Goal: Task Accomplishment & Management: Complete application form

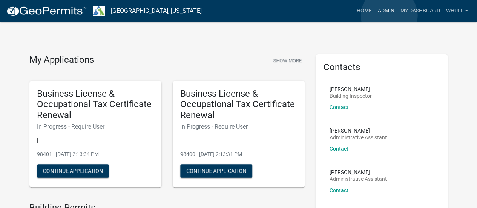
click at [389, 15] on link "Admin" at bounding box center [385, 11] width 23 height 14
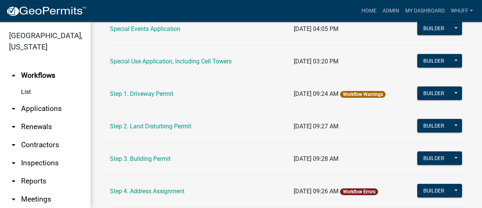
scroll to position [415, 0]
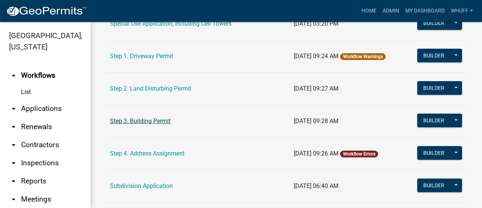
click at [154, 120] on link "Step 3. Building Permit" at bounding box center [140, 120] width 61 height 7
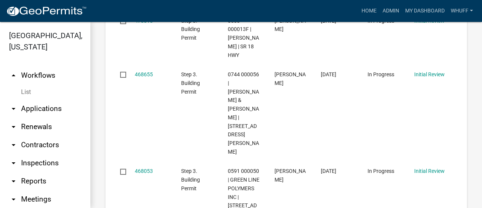
scroll to position [980, 0]
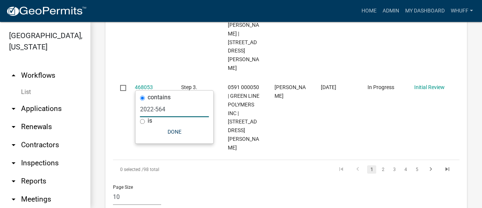
click at [186, 110] on input "2022-564" at bounding box center [174, 108] width 69 height 15
type input "2022-499"
click at [177, 133] on button "Done" at bounding box center [174, 132] width 69 height 14
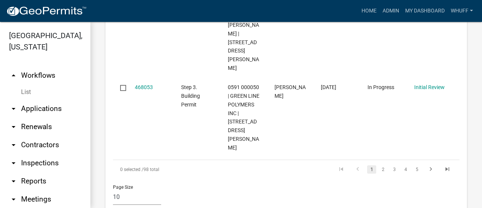
scroll to position [1017, 0]
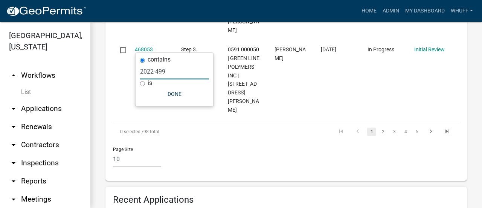
click at [176, 72] on input "2022-499" at bounding box center [174, 71] width 69 height 15
click at [170, 68] on input "2022-500" at bounding box center [174, 71] width 69 height 15
click at [169, 70] on input "2022-501" at bounding box center [174, 71] width 69 height 15
type input "2022-505"
click at [167, 91] on button "Done" at bounding box center [174, 94] width 69 height 14
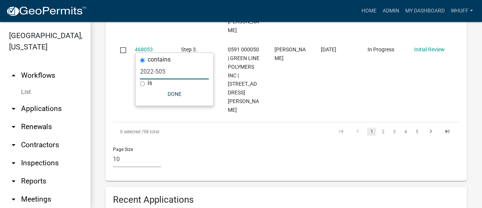
click at [170, 73] on input "2022-505" at bounding box center [174, 71] width 69 height 15
type input "2022-519"
click at [187, 92] on button "Done" at bounding box center [174, 94] width 69 height 14
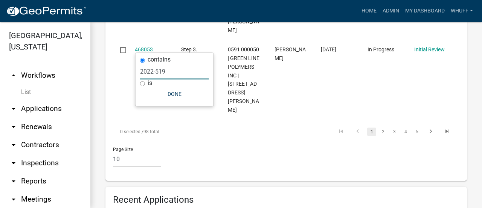
click at [171, 69] on input "2022-519" at bounding box center [174, 71] width 69 height 15
type input "2022-553"
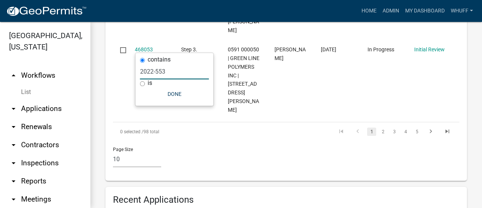
click at [177, 70] on input "2022-553" at bounding box center [174, 71] width 69 height 15
type input "2022-564"
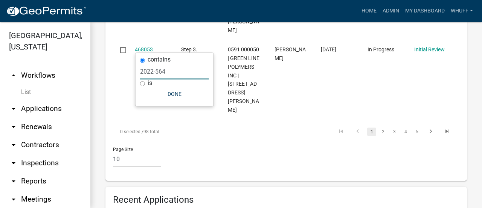
click at [177, 73] on input "2022-564" at bounding box center [174, 71] width 69 height 15
type input "2022-586"
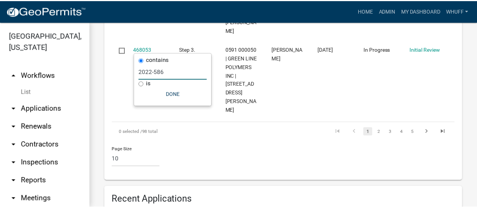
scroll to position [994, 0]
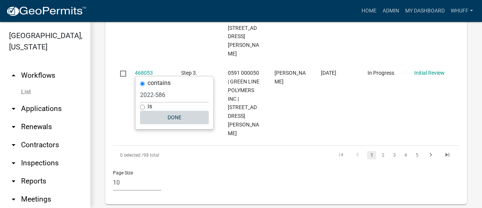
click at [170, 121] on button "Done" at bounding box center [174, 117] width 69 height 14
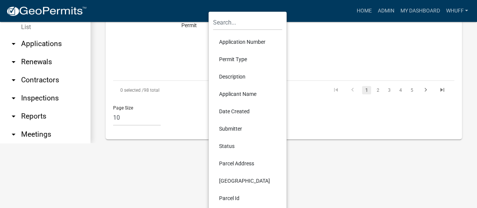
scroll to position [75, 0]
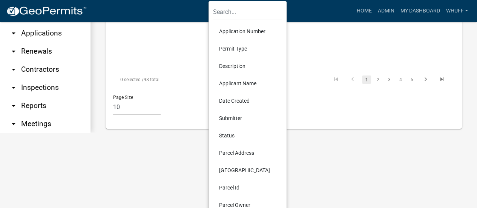
click at [226, 134] on li "Status" at bounding box center [247, 135] width 69 height 17
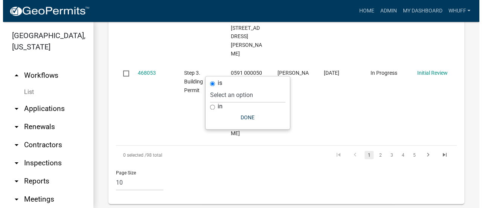
scroll to position [0, 0]
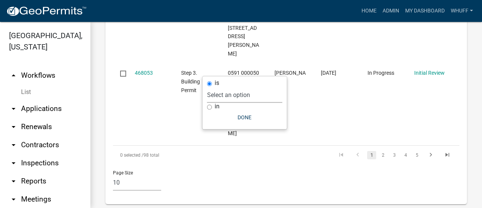
click at [233, 98] on select "Select an option Not Started In Progress Completed Expired Locked Withdrawn Voi…" at bounding box center [244, 94] width 75 height 15
select select "3"
click at [217, 87] on select "Select an option Not Started In Progress Completed Expired Locked Withdrawn Voi…" at bounding box center [244, 94] width 75 height 15
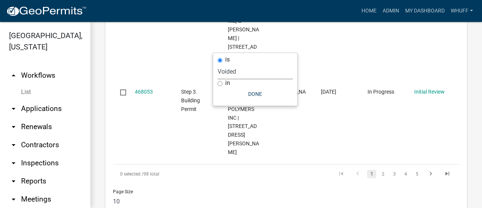
scroll to position [1017, 0]
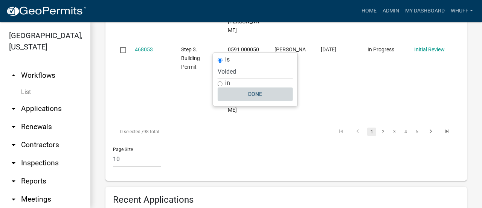
click at [262, 95] on button "Done" at bounding box center [255, 94] width 75 height 14
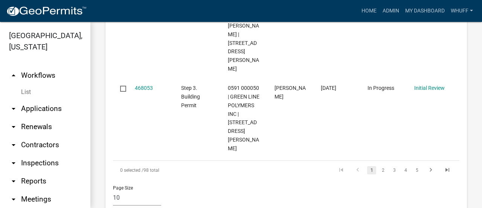
scroll to position [969, 0]
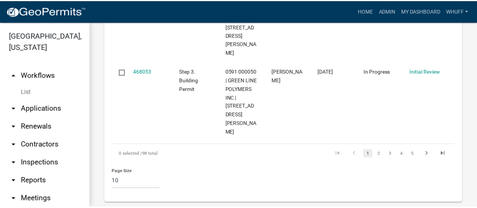
scroll to position [1045, 0]
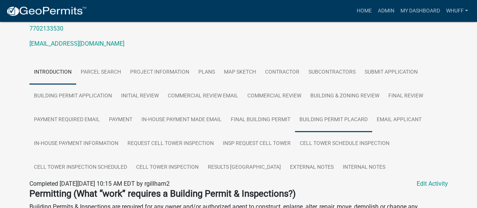
scroll to position [113, 0]
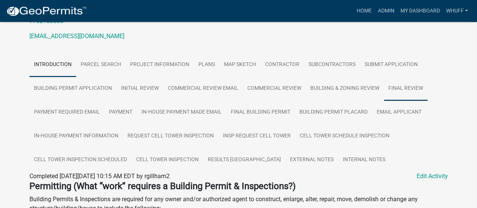
click at [407, 94] on link "Final Review" at bounding box center [406, 88] width 44 height 24
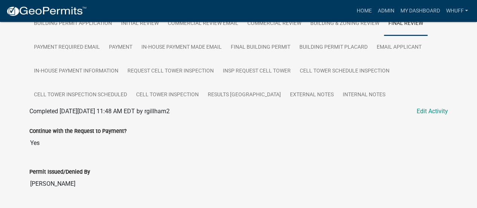
scroll to position [124, 0]
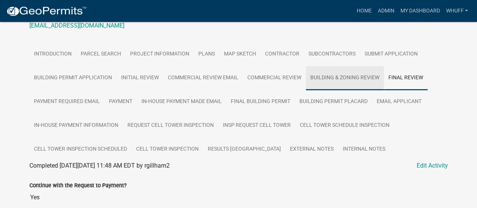
click at [339, 70] on link "Building & Zoning Review" at bounding box center [345, 78] width 78 height 24
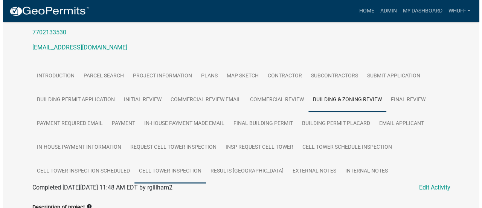
scroll to position [0, 0]
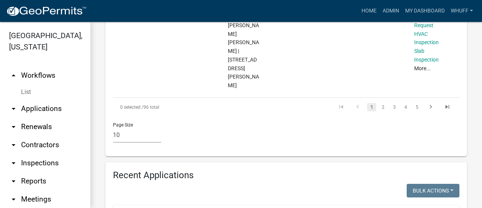
scroll to position [1033, 0]
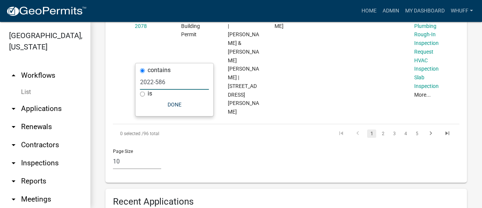
click at [177, 80] on input "2022-586" at bounding box center [174, 81] width 69 height 15
type input "2022-588"
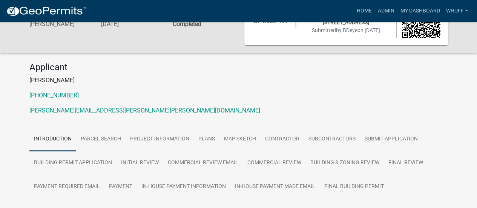
scroll to position [75, 0]
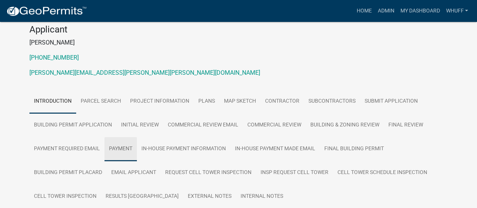
click at [106, 152] on link "Payment" at bounding box center [120, 149] width 32 height 24
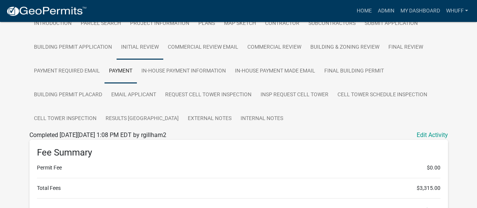
scroll to position [151, 0]
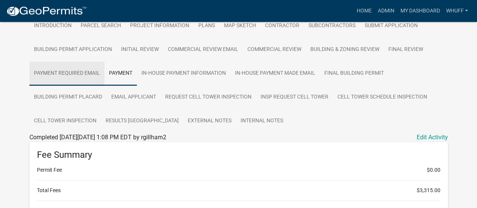
click at [81, 71] on link "Payment Required Email" at bounding box center [66, 73] width 75 height 24
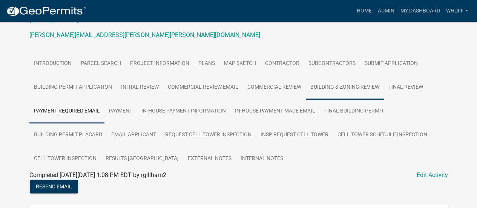
click at [339, 83] on link "Building & Zoning Review" at bounding box center [345, 87] width 78 height 24
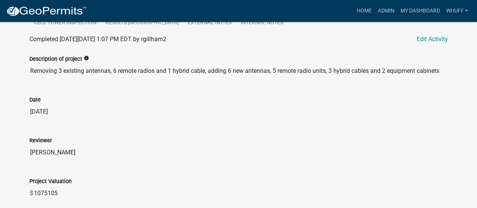
scroll to position [226, 0]
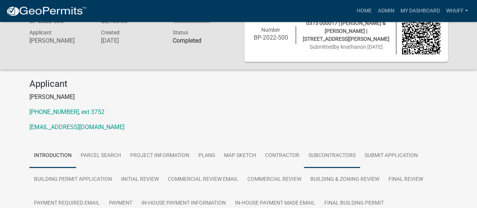
scroll to position [38, 0]
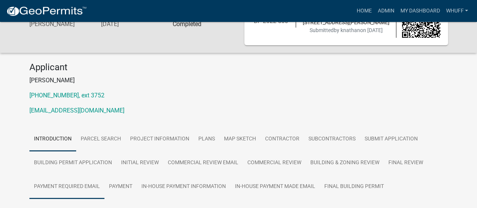
click at [75, 196] on link "Payment Required Email" at bounding box center [66, 186] width 75 height 24
click at [404, 153] on link "Final Review" at bounding box center [406, 163] width 44 height 24
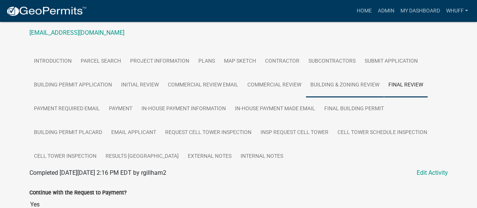
scroll to position [113, 0]
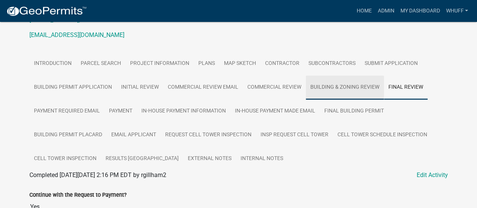
click at [341, 89] on link "Building & Zoning Review" at bounding box center [345, 87] width 78 height 24
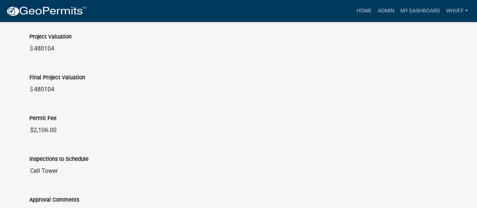
scroll to position [415, 0]
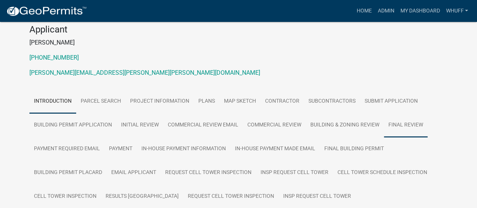
click at [399, 118] on link "Final Review" at bounding box center [406, 125] width 44 height 24
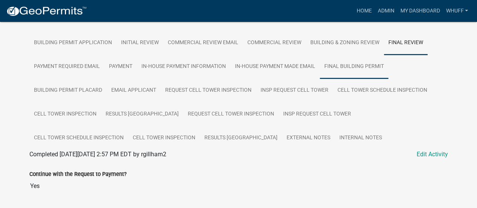
scroll to position [146, 0]
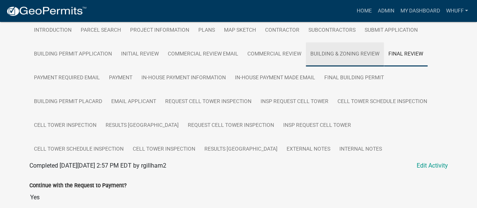
click at [337, 56] on link "Building & Zoning Review" at bounding box center [345, 54] width 78 height 24
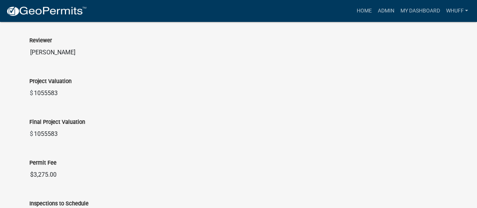
scroll to position [410, 0]
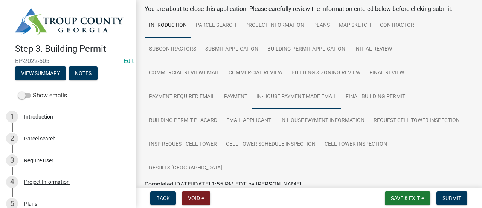
scroll to position [75, 0]
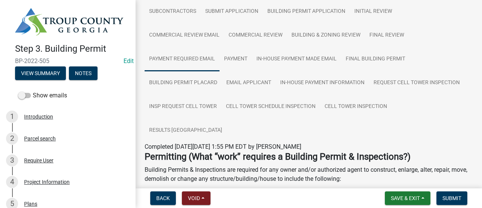
click at [191, 58] on link "Payment Required Email" at bounding box center [182, 59] width 75 height 24
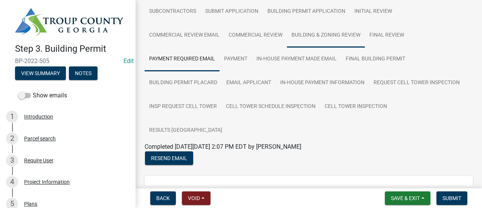
click at [331, 44] on link "Building & Zoning Review" at bounding box center [326, 35] width 78 height 24
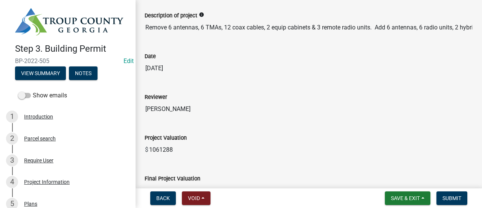
scroll to position [264, 0]
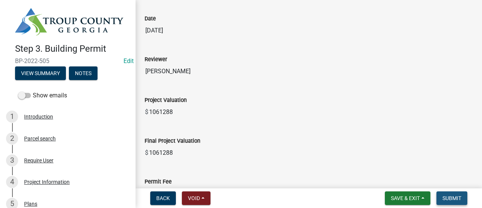
click at [452, 196] on span "Submit" at bounding box center [452, 198] width 19 height 6
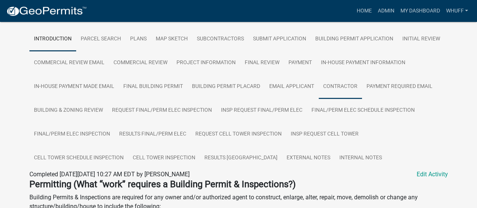
scroll to position [151, 0]
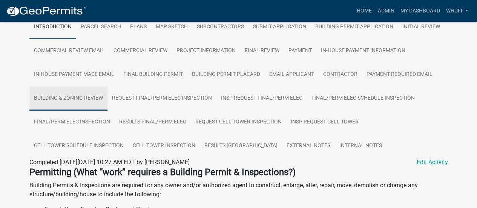
click at [78, 95] on link "Building & Zoning Review" at bounding box center [68, 98] width 78 height 24
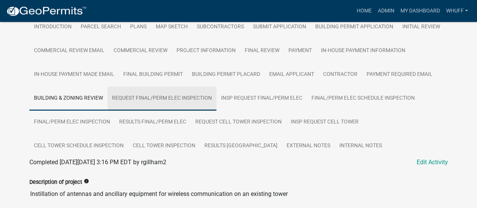
click at [186, 103] on link "Request Final/Perm Elec Inspection" at bounding box center [161, 98] width 109 height 24
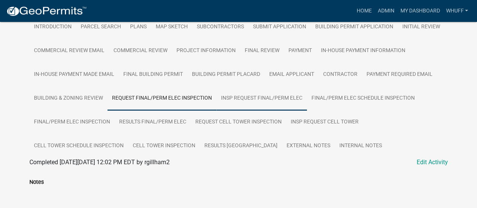
click at [248, 99] on link "Insp Request Final/Perm Elec" at bounding box center [261, 98] width 90 height 24
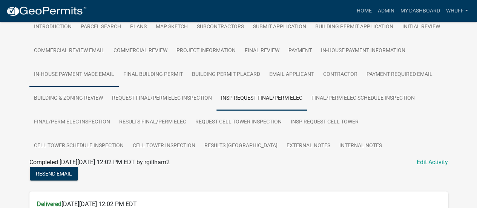
click at [63, 81] on link "In-House Payment Made Email" at bounding box center [73, 75] width 89 height 24
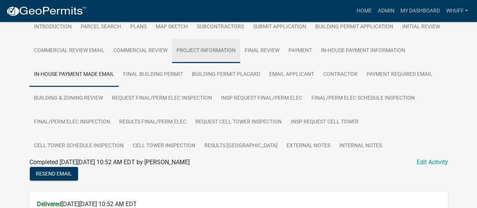
click at [209, 50] on link "Project Information" at bounding box center [206, 51] width 68 height 24
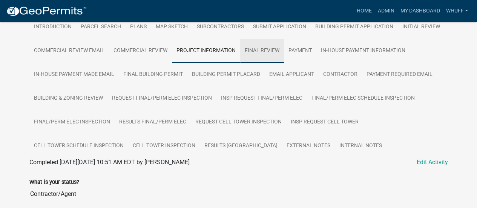
click at [256, 48] on link "Final Review" at bounding box center [262, 51] width 44 height 24
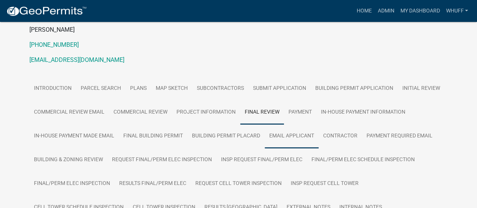
scroll to position [71, 0]
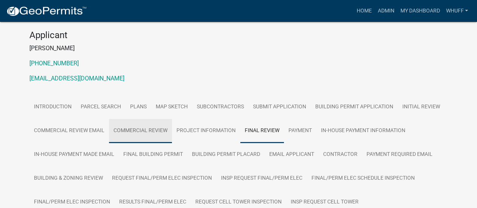
click at [133, 134] on link "Commercial Review" at bounding box center [140, 131] width 63 height 24
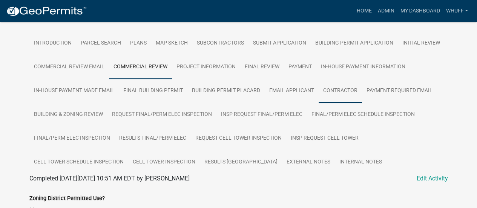
scroll to position [146, 0]
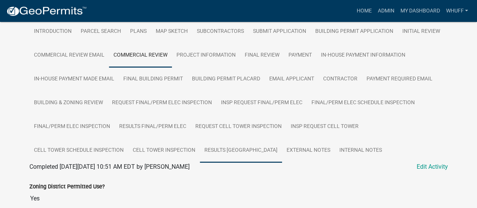
click at [234, 150] on link "Results [GEOGRAPHIC_DATA]" at bounding box center [241, 150] width 82 height 24
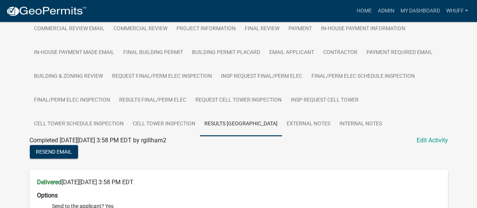
scroll to position [169, 0]
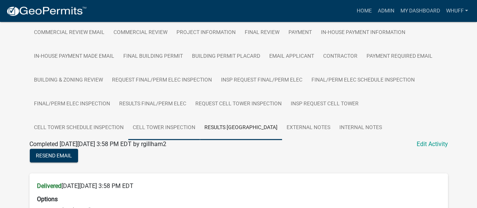
click at [170, 127] on link "Cell Tower Inspection" at bounding box center [164, 128] width 72 height 24
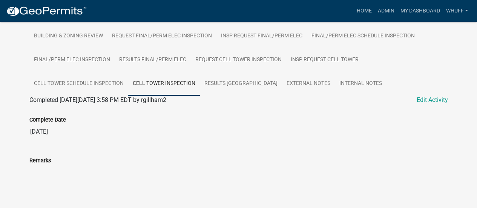
scroll to position [190, 0]
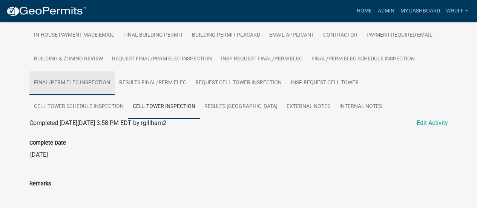
click at [86, 88] on link "Final/Perm Elec Inspection" at bounding box center [71, 83] width 85 height 24
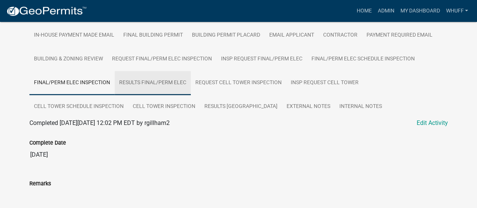
click at [153, 92] on link "Results Final/Perm Elec" at bounding box center [153, 83] width 76 height 24
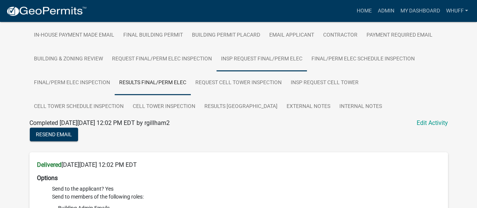
click at [263, 59] on link "Insp Request Final/Perm Elec" at bounding box center [261, 59] width 90 height 24
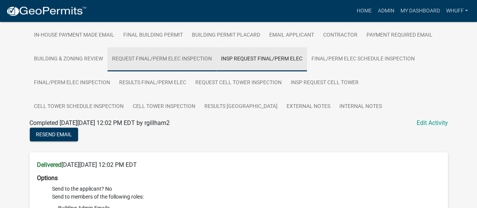
click at [181, 61] on link "Request Final/Perm Elec Inspection" at bounding box center [161, 59] width 109 height 24
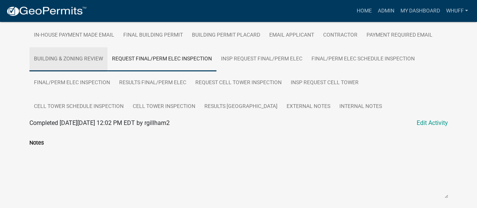
click at [64, 64] on link "Building & Zoning Review" at bounding box center [68, 59] width 78 height 24
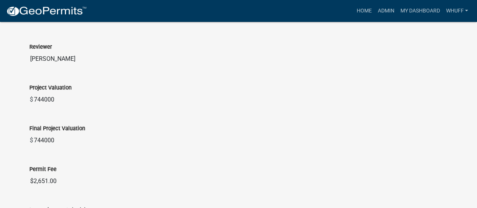
scroll to position [378, 0]
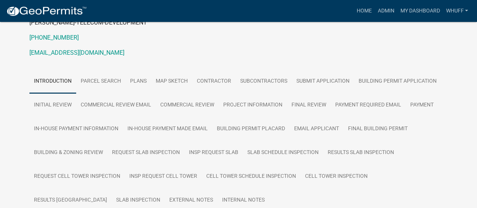
scroll to position [113, 0]
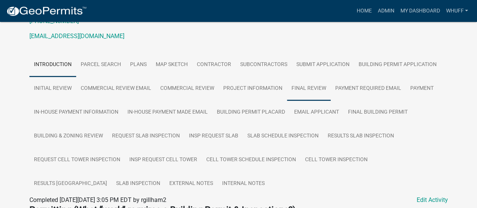
click at [304, 100] on link "Final Review" at bounding box center [309, 88] width 44 height 24
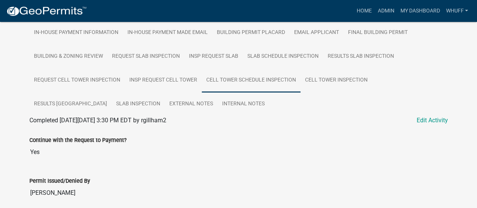
scroll to position [155, 0]
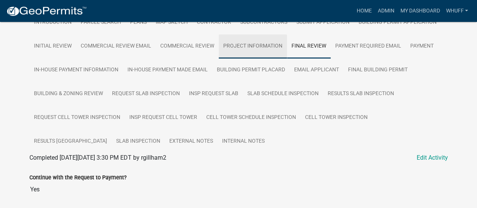
click at [243, 55] on link "Project Information" at bounding box center [253, 46] width 68 height 24
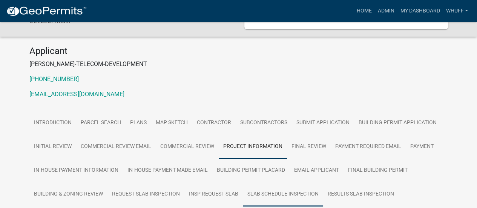
scroll to position [118, 0]
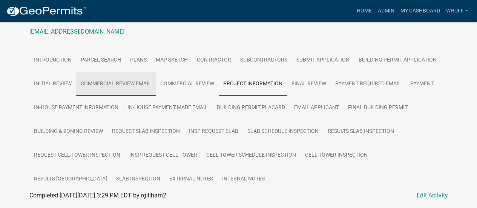
click at [135, 92] on link "Commercial Review Email" at bounding box center [116, 84] width 80 height 24
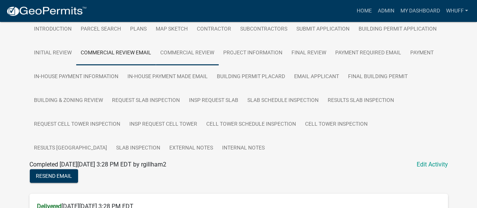
scroll to position [155, 0]
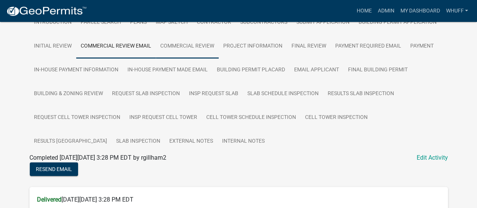
click at [191, 58] on link "Commercial Review" at bounding box center [187, 46] width 63 height 24
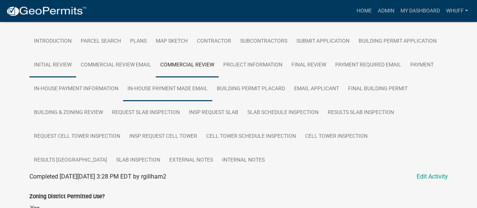
scroll to position [124, 0]
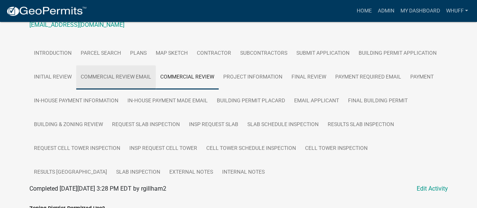
click at [121, 89] on link "Commercial Review Email" at bounding box center [116, 77] width 80 height 24
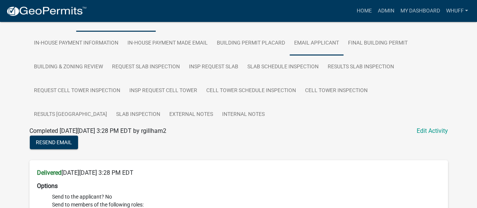
scroll to position [107, 0]
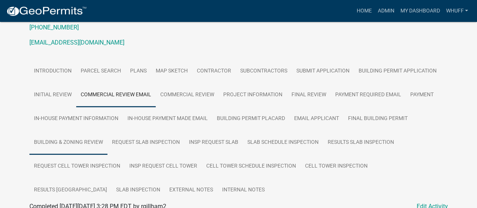
click at [87, 153] on link "Building & Zoning Review" at bounding box center [68, 142] width 78 height 24
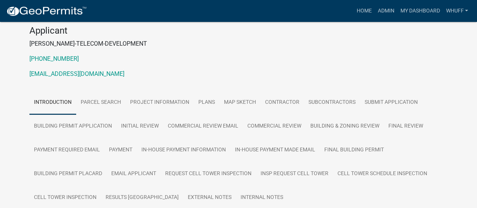
scroll to position [113, 0]
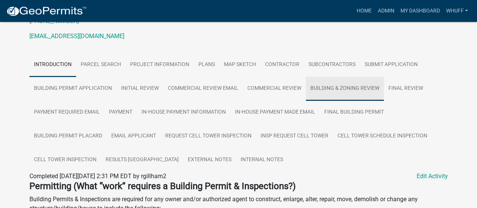
click at [336, 87] on link "Building & Zoning Review" at bounding box center [345, 88] width 78 height 24
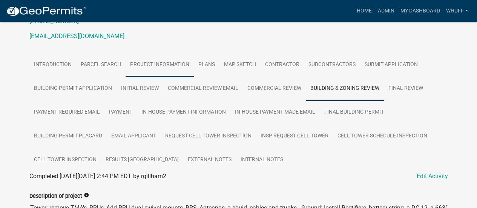
scroll to position [0, 0]
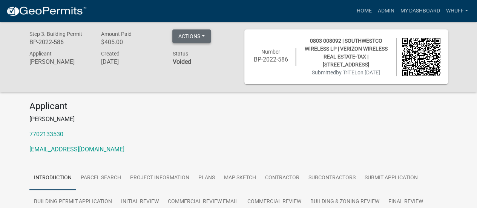
click at [203, 37] on button "Actions" at bounding box center [191, 36] width 38 height 14
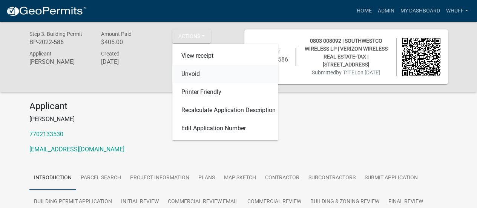
click at [205, 77] on link "Unvoid" at bounding box center [225, 74] width 106 height 18
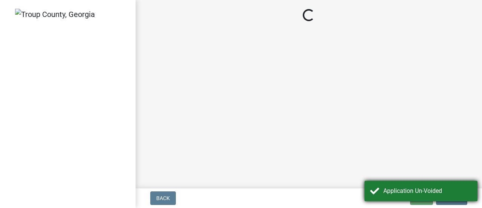
drag, startPoint x: 389, startPoint y: 197, endPoint x: 385, endPoint y: 195, distance: 4.2
click at [389, 197] on div "Application Un-Voided" at bounding box center [421, 191] width 113 height 20
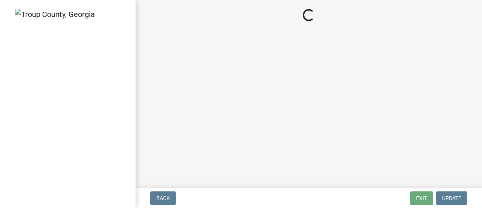
select select "161805b8-6f00-4cd0-bb74-6763780134a4"
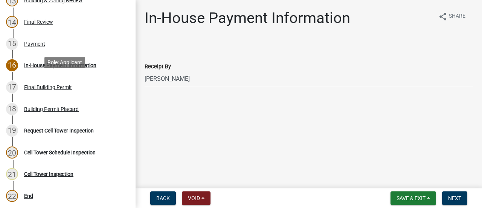
scroll to position [444, 0]
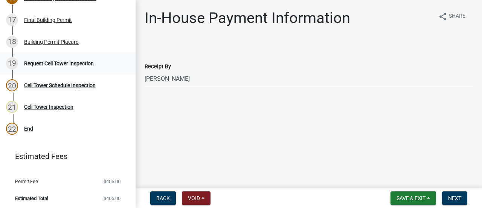
click at [61, 67] on div "19 Request Cell Tower Inspection" at bounding box center [65, 63] width 118 height 12
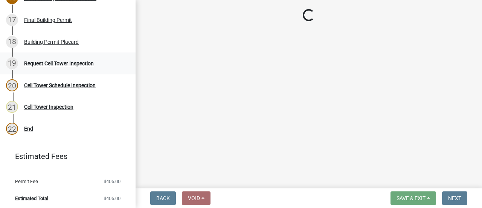
select select "161805b8-6f00-4cd0-bb74-6763780134a4"
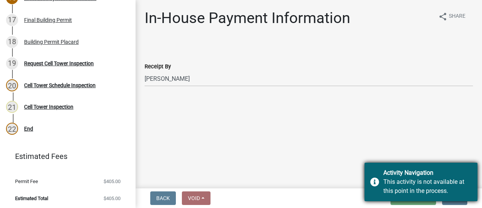
click at [407, 181] on div "This activity is not available at this point in the process." at bounding box center [428, 186] width 89 height 18
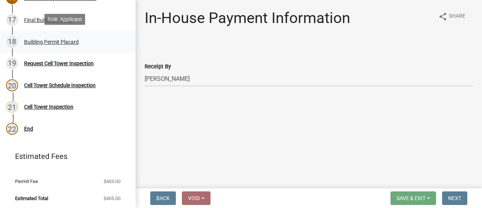
click at [34, 47] on link "18 Building Permit Placard" at bounding box center [68, 42] width 136 height 22
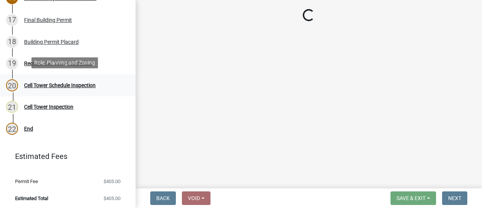
select select "161805b8-6f00-4cd0-bb74-6763780134a4"
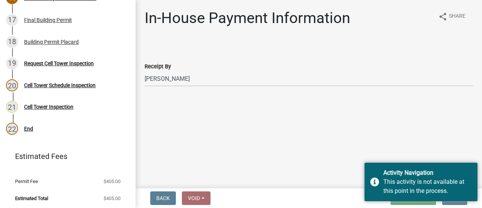
click at [372, 149] on main "In-House Payment Information share Share Receipt By Select Item... Douglas Rich…" at bounding box center [309, 92] width 347 height 185
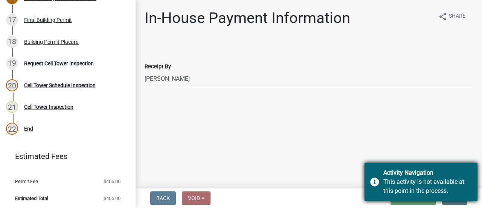
click at [384, 172] on div "Activity Navigation" at bounding box center [428, 172] width 89 height 9
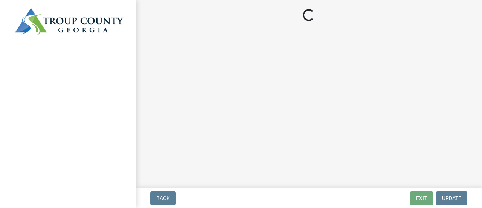
select select "161805b8-6f00-4cd0-bb74-6763780134a4"
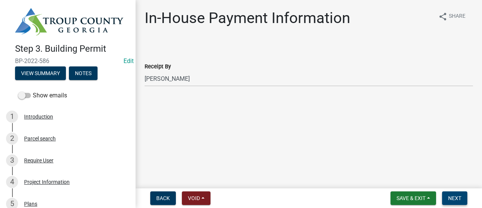
click at [456, 202] on button "Next" at bounding box center [454, 198] width 25 height 14
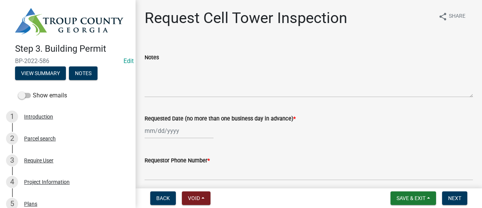
select select "9"
select select "2025"
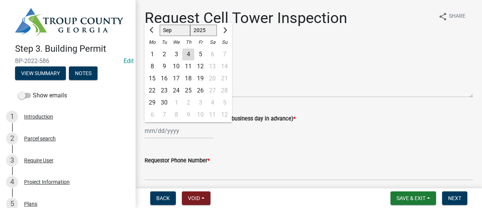
click at [182, 133] on div "Jan Feb Mar Apr May Jun Jul Aug Sep Oct Nov Dec 1525 1526 1527 1528 1529 1530 1…" at bounding box center [179, 130] width 69 height 15
click at [172, 34] on select "Jan Feb Mar Apr May Jun Jul Aug Sep Oct Nov Dec" at bounding box center [175, 30] width 31 height 11
select select "1"
click at [160, 25] on select "Jan Feb Mar Apr May Jun Jul Aug Sep Oct Nov Dec" at bounding box center [175, 30] width 31 height 11
click at [206, 22] on h1 "Request Cell Tower Inspection" at bounding box center [246, 18] width 203 height 18
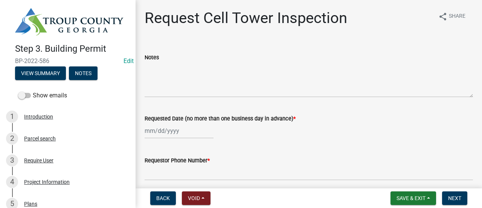
select select "9"
select select "2025"
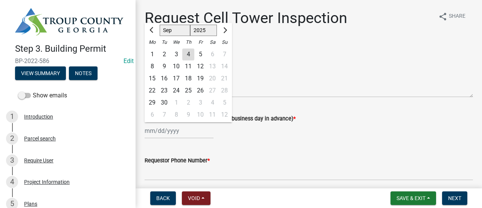
drag, startPoint x: 172, startPoint y: 130, endPoint x: 175, endPoint y: 122, distance: 8.3
click at [172, 130] on div "Jan Feb Mar Apr May Jun Jul Aug Sep Oct Nov Dec 1525 1526 1527 1528 1529 1530 1…" at bounding box center [179, 130] width 69 height 15
click at [173, 35] on select "Jan Feb Mar Apr May Jun Jul Aug Sep Oct Nov Dec" at bounding box center [175, 30] width 31 height 11
select select "1"
click at [160, 25] on select "Jan Feb Mar Apr May Jun Jul Aug Sep Oct Nov Dec" at bounding box center [175, 30] width 31 height 11
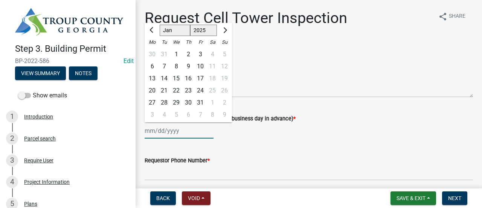
click at [194, 32] on select "1525 1526 1527 1528 1529 1530 1531 1532 1533 1534 1535 1536 1537 1538 1539 1540…" at bounding box center [203, 30] width 27 height 11
select select "2023"
click at [190, 25] on select "1525 1526 1527 1528 1529 1530 1531 1532 1533 1534 1535 1536 1537 1538 1539 1540…" at bounding box center [203, 30] width 27 height 11
click at [154, 102] on div "23" at bounding box center [152, 102] width 12 height 12
type input "01/23/2023"
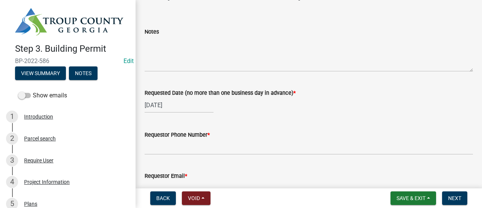
scroll to position [38, 0]
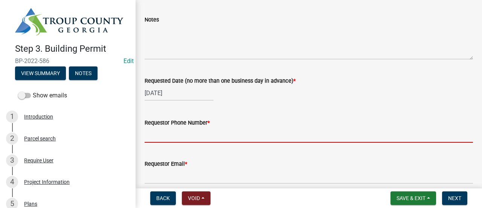
click at [217, 135] on input "Requestor Phone Number *" at bounding box center [309, 134] width 329 height 15
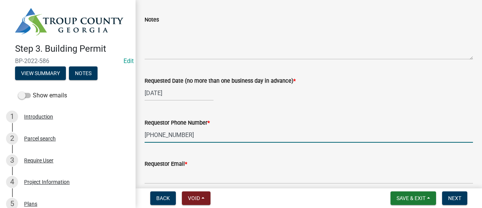
type input "706-883-1650"
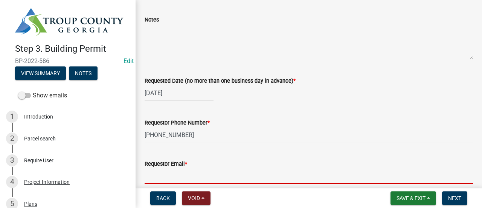
click at [208, 174] on input "Requestor Email *" at bounding box center [309, 175] width 329 height 15
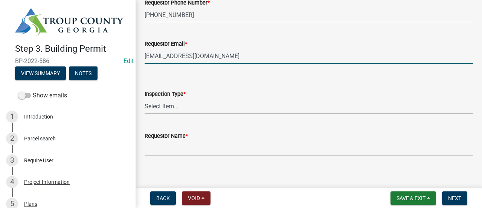
scroll to position [164, 0]
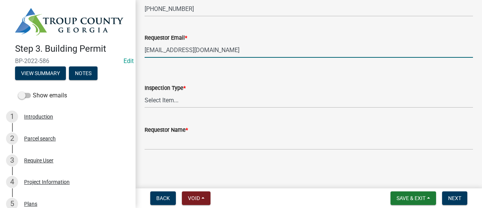
type input "[EMAIL_ADDRESS][DOMAIN_NAME]"
click at [175, 97] on select "Select Item... Cell Tower" at bounding box center [309, 99] width 329 height 15
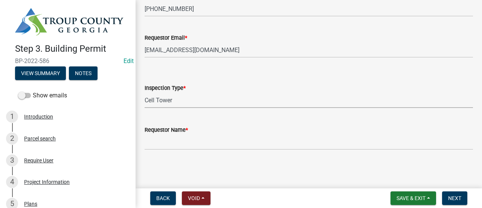
click at [145, 92] on select "Select Item... Cell Tower" at bounding box center [309, 99] width 329 height 15
select select "7972e7e3-b558-48a6-947b-32172573a035"
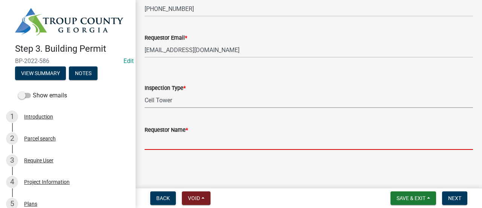
click at [190, 141] on input "Requestor Name *" at bounding box center [309, 141] width 329 height 15
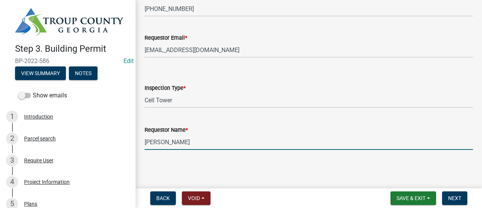
type input "Sara Sanchez"
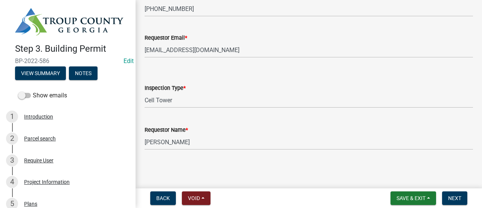
drag, startPoint x: 240, startPoint y: 171, endPoint x: 472, endPoint y: 167, distance: 232.5
click at [246, 171] on main "Request Cell Tower Inspection share Share Notes Requested Date (no more than on…" at bounding box center [309, 92] width 347 height 185
click at [446, 196] on button "Next" at bounding box center [454, 198] width 25 height 14
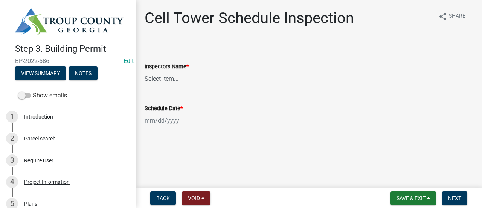
click at [170, 79] on select "Select Item... whuff (William Huff) drichardson (Douglas Richardson) knorred (K…" at bounding box center [309, 78] width 329 height 15
select select "a5a5a9dc-14a5-4192-801a-4b6ec73e6000"
click at [145, 71] on select "Select Item... whuff (William Huff) drichardson (Douglas Richardson) knorred (K…" at bounding box center [309, 78] width 329 height 15
select select "9"
select select "2025"
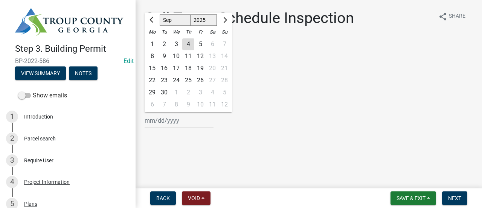
click at [168, 122] on div "Jan Feb Mar Apr May Jun Jul Aug Sep Oct Nov Dec 1525 1526 1527 1528 1529 1530 1…" at bounding box center [179, 120] width 69 height 15
click at [166, 20] on select "Jan Feb Mar Apr May Jun Jul Aug Sep Oct Nov Dec" at bounding box center [175, 20] width 31 height 11
select select "1"
click at [160, 15] on select "Jan Feb Mar Apr May Jun Jul Aug Sep Oct Nov Dec" at bounding box center [175, 20] width 31 height 11
click at [205, 21] on select "1525 1526 1527 1528 1529 1530 1531 1532 1533 1534 1535 1536 1537 1538 1539 1540…" at bounding box center [203, 20] width 27 height 11
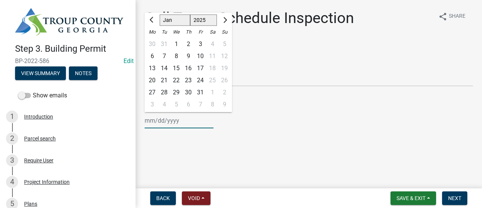
select select "2023"
click at [190, 15] on select "1525 1526 1527 1528 1529 1530 1531 1532 1533 1534 1535 1536 1537 1538 1539 1540…" at bounding box center [203, 20] width 27 height 11
click at [154, 93] on div "23" at bounding box center [152, 92] width 12 height 12
type input "01/23/2023"
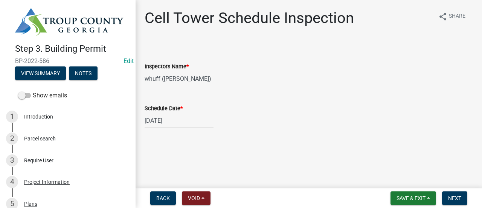
drag, startPoint x: 350, startPoint y: 139, endPoint x: 434, endPoint y: 162, distance: 87.8
click at [358, 141] on div "Cell Tower Schedule Inspection share Share Inspectors Name * Select Item... whu…" at bounding box center [309, 75] width 340 height 133
click at [454, 196] on span "Next" at bounding box center [454, 198] width 13 height 6
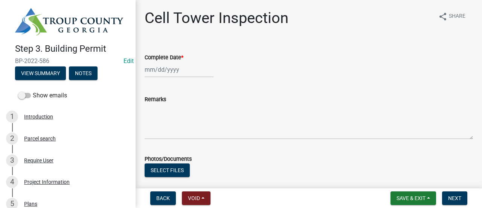
click at [158, 69] on div at bounding box center [179, 69] width 69 height 15
select select "9"
select select "2025"
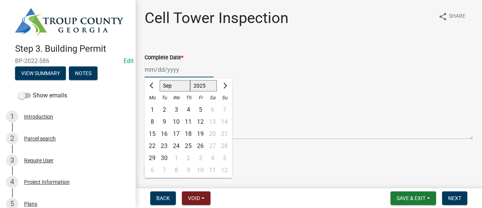
drag, startPoint x: 170, startPoint y: 86, endPoint x: 171, endPoint y: 91, distance: 5.4
click at [170, 86] on select "Jan Feb Mar Apr May Jun Jul Aug Sep Oct Nov Dec" at bounding box center [175, 85] width 31 height 11
select select "1"
click at [160, 80] on select "Jan Feb Mar Apr May Jun Jul Aug Sep Oct Nov Dec" at bounding box center [175, 85] width 31 height 11
click at [202, 86] on select "1525 1526 1527 1528 1529 1530 1531 1532 1533 1534 1535 1536 1537 1538 1539 1540…" at bounding box center [203, 85] width 27 height 11
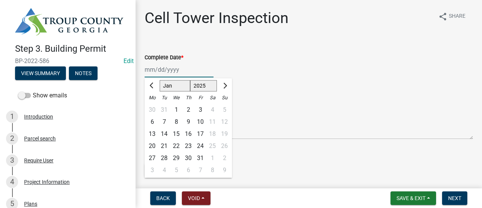
select select "2023"
click at [190, 80] on select "1525 1526 1527 1528 1529 1530 1531 1532 1533 1534 1535 1536 1537 1538 1539 1540…" at bounding box center [203, 85] width 27 height 11
click at [154, 154] on div "23" at bounding box center [152, 158] width 12 height 12
type input "01/23/2023"
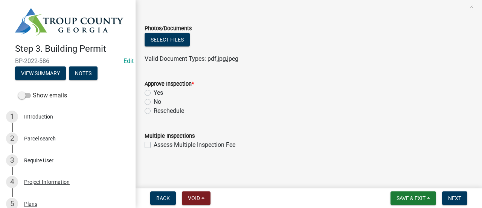
scroll to position [130, 0]
click at [153, 93] on div "Yes" at bounding box center [309, 92] width 329 height 9
drag, startPoint x: 145, startPoint y: 92, endPoint x: 266, endPoint y: 88, distance: 120.6
click at [154, 92] on label "Yes" at bounding box center [158, 92] width 9 height 9
click at [154, 92] on input "Yes" at bounding box center [156, 90] width 5 height 5
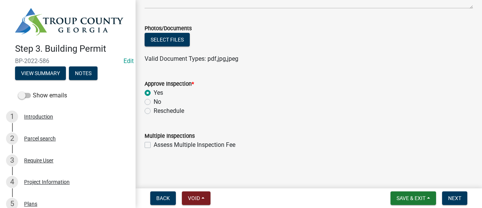
radio input "true"
drag, startPoint x: 320, startPoint y: 89, endPoint x: 382, endPoint y: 83, distance: 62.5
click at [341, 89] on div "Yes" at bounding box center [309, 92] width 329 height 9
click at [384, 83] on div "Approve Inspection *" at bounding box center [309, 83] width 329 height 9
click at [458, 194] on button "Next" at bounding box center [454, 198] width 25 height 14
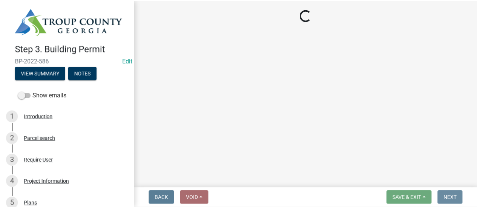
scroll to position [0, 0]
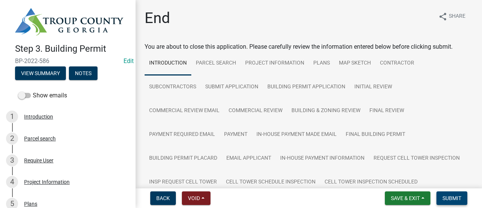
click at [454, 196] on span "Submit" at bounding box center [452, 198] width 19 height 6
